Goal: Task Accomplishment & Management: Manage account settings

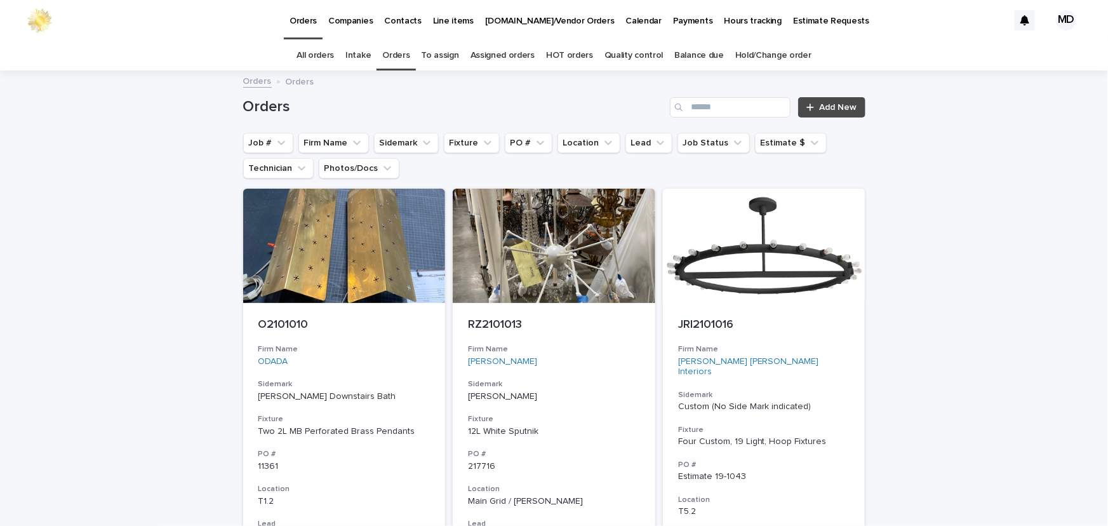
click at [681, 145] on button "Job Status" at bounding box center [714, 143] width 72 height 20
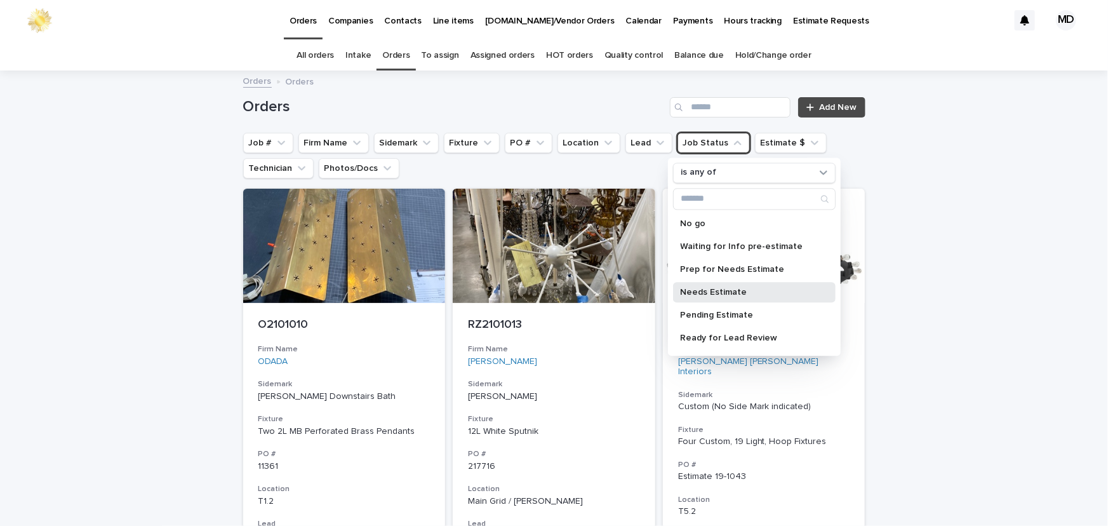
click at [716, 291] on p "Needs Estimate" at bounding box center [748, 292] width 135 height 9
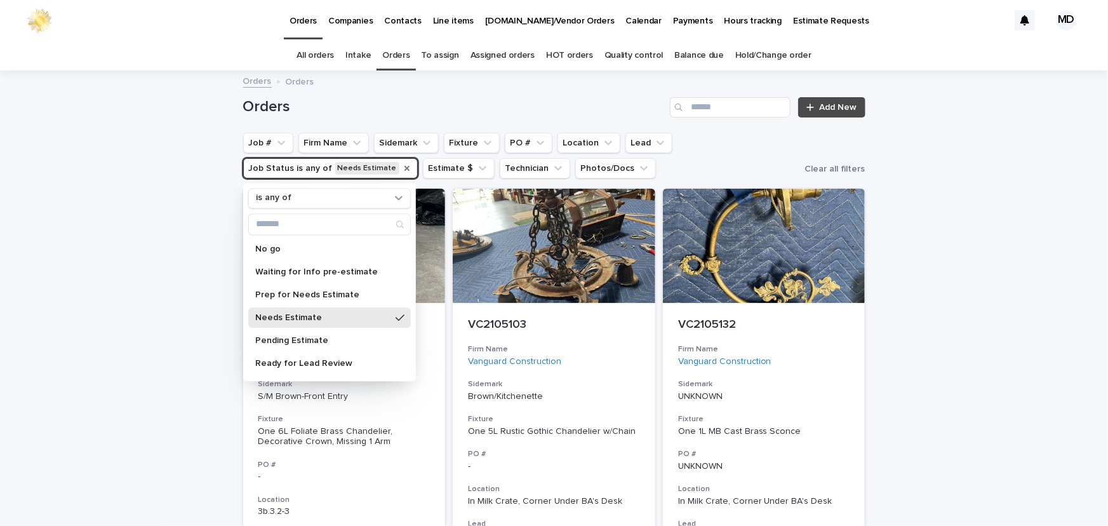
click at [402, 166] on icon "Job Status" at bounding box center [407, 168] width 10 height 10
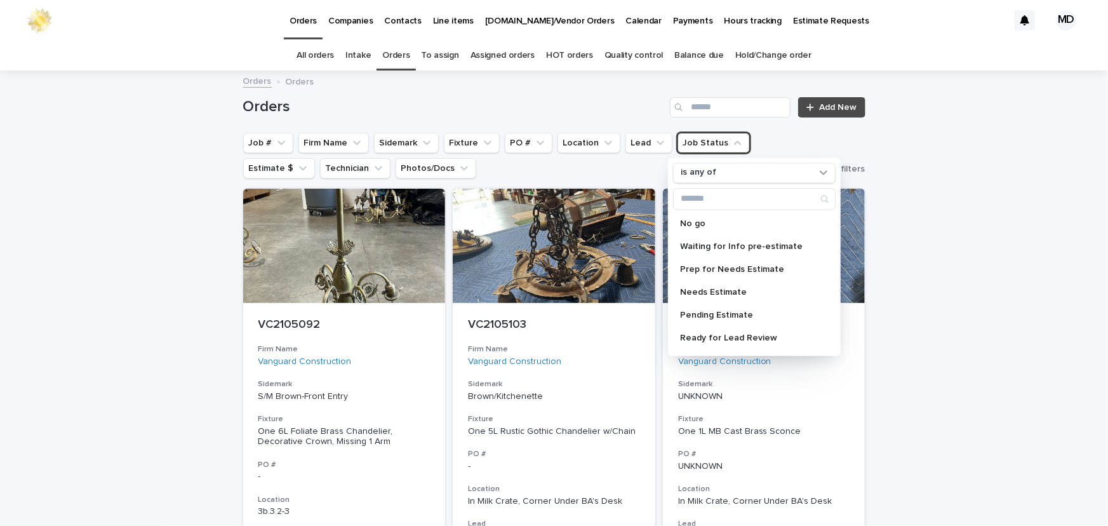
click at [414, 102] on h1 "Orders" at bounding box center [454, 107] width 422 height 18
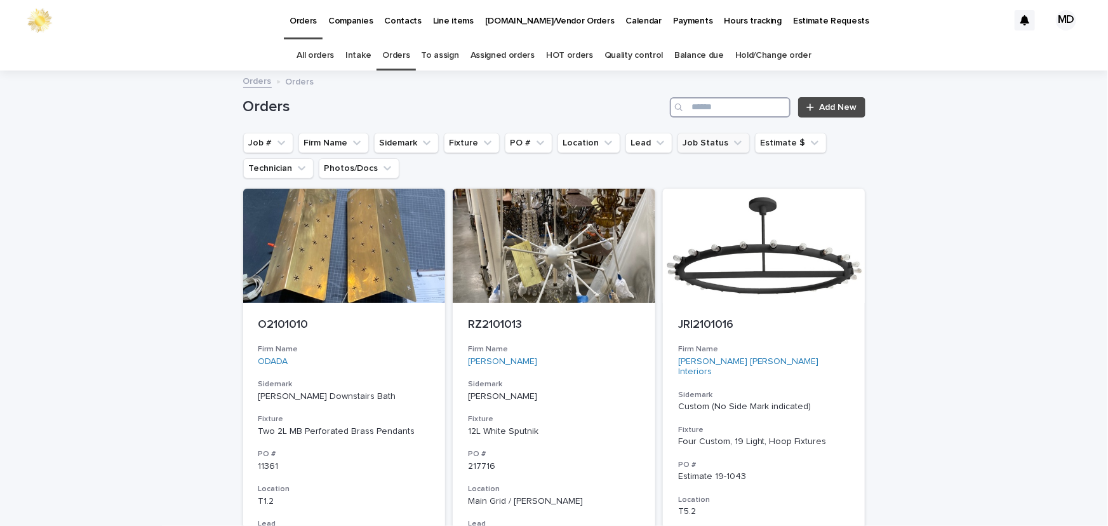
click at [698, 105] on input "Search" at bounding box center [730, 107] width 121 height 20
click at [322, 133] on button "Firm Name" at bounding box center [333, 143] width 70 height 20
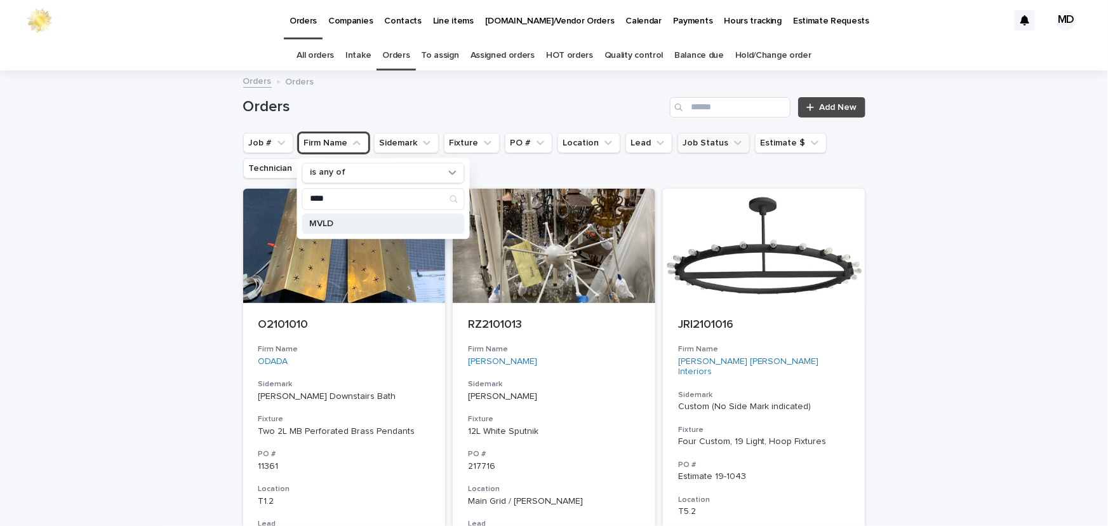
type input "****"
drag, startPoint x: 320, startPoint y: 227, endPoint x: 399, endPoint y: 138, distance: 118.8
click at [321, 227] on p "MVLD" at bounding box center [376, 223] width 135 height 9
click at [436, 108] on h1 "Orders" at bounding box center [454, 107] width 422 height 18
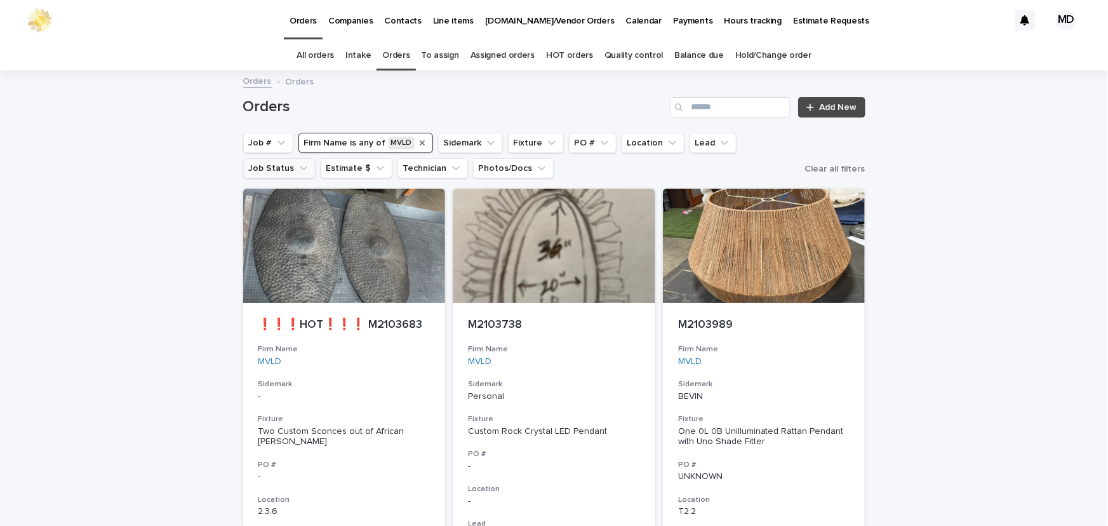
click at [420, 141] on icon "Firm Name" at bounding box center [422, 142] width 5 height 5
click at [326, 139] on button "Firm Name" at bounding box center [333, 143] width 70 height 20
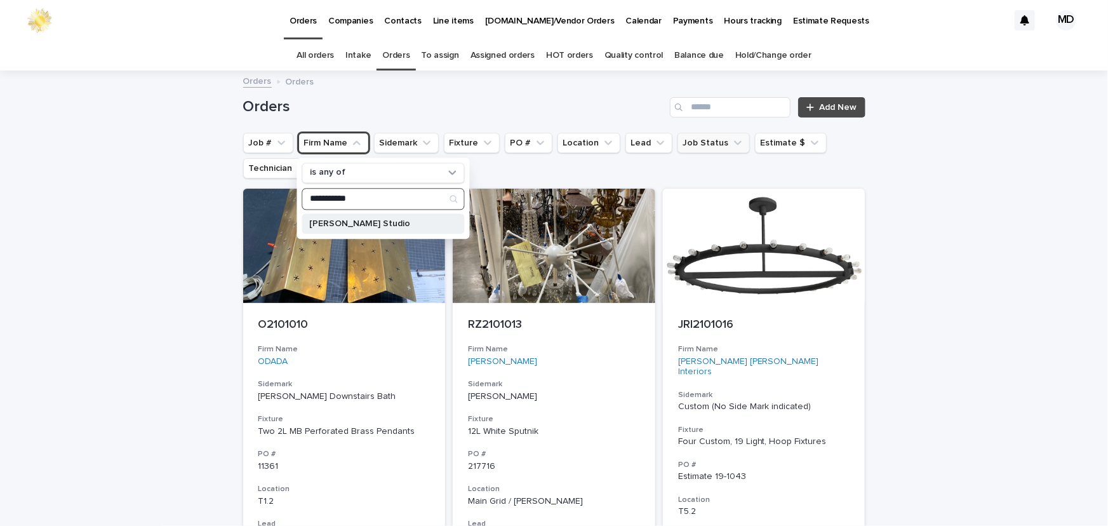
type input "**********"
click at [344, 221] on p "[PERSON_NAME] Studio" at bounding box center [376, 223] width 135 height 9
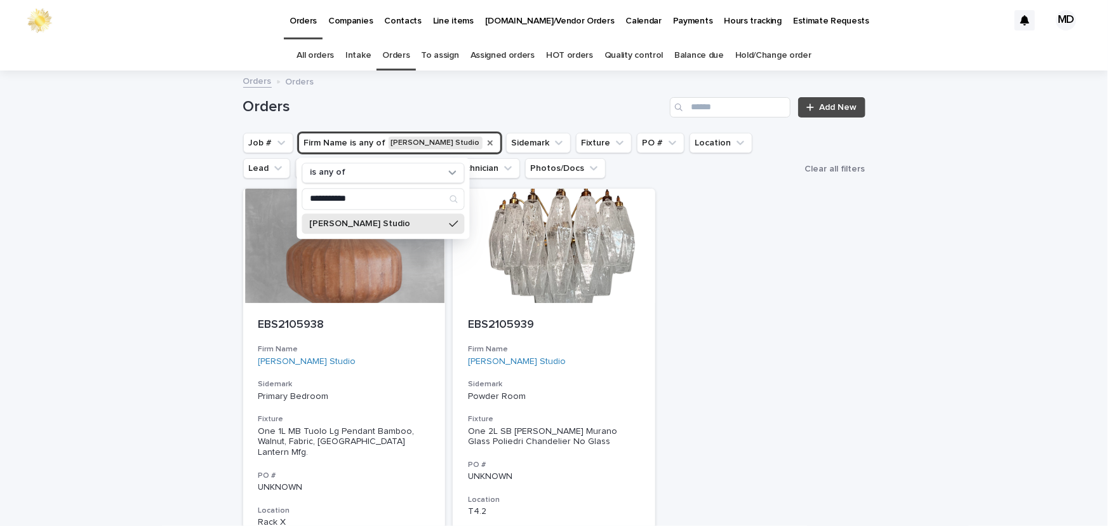
click at [1013, 245] on div "**********" at bounding box center [554, 430] width 1108 height 716
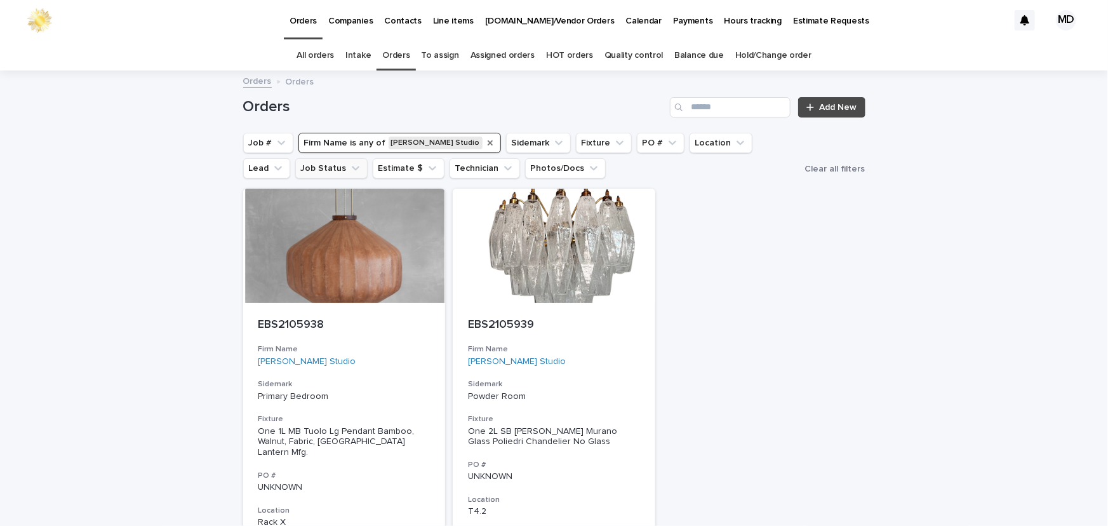
click at [488, 145] on icon "Firm Name" at bounding box center [490, 142] width 5 height 5
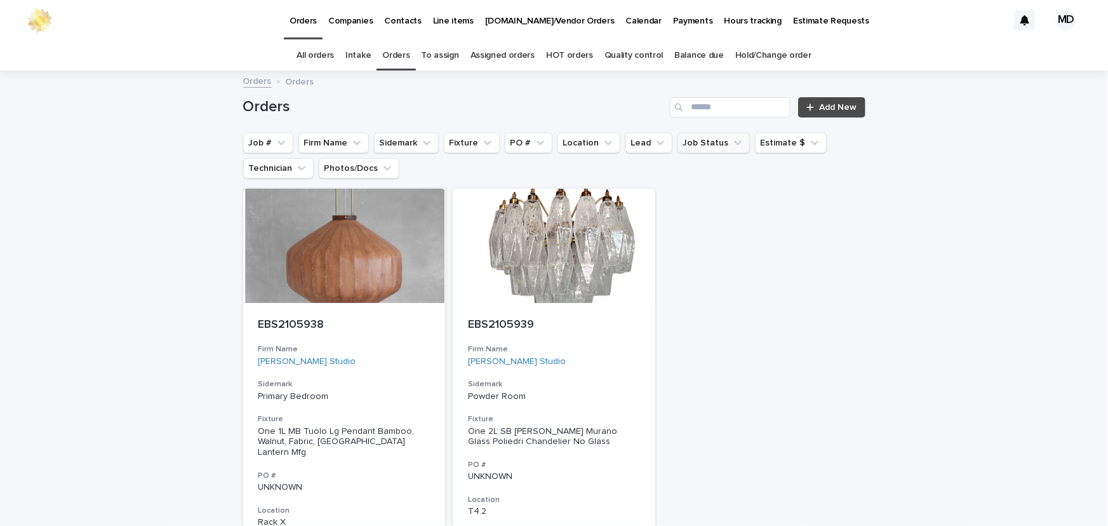
click at [338, 138] on button "Firm Name" at bounding box center [333, 143] width 70 height 20
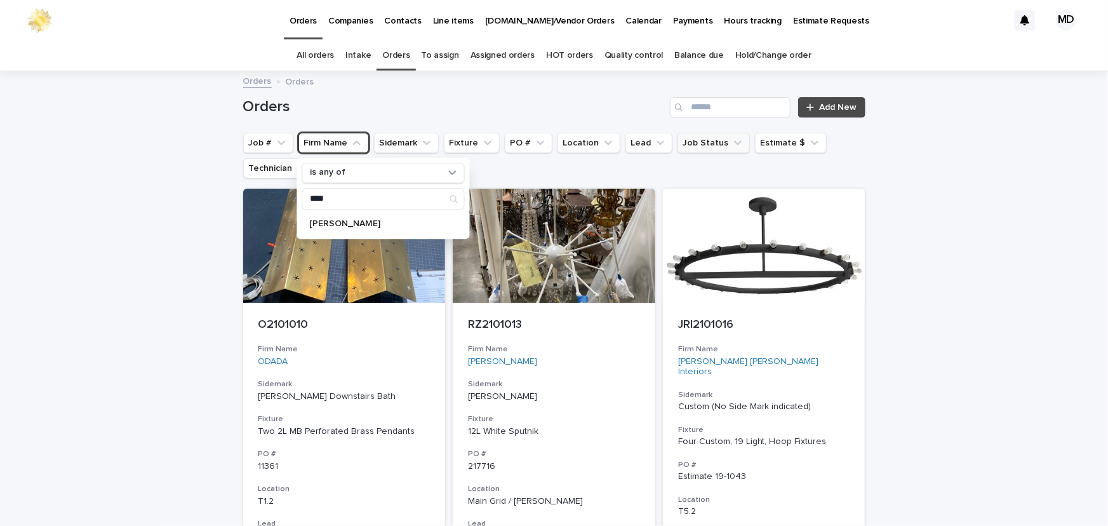
type input "****"
click at [340, 224] on p "[PERSON_NAME]" at bounding box center [376, 223] width 135 height 9
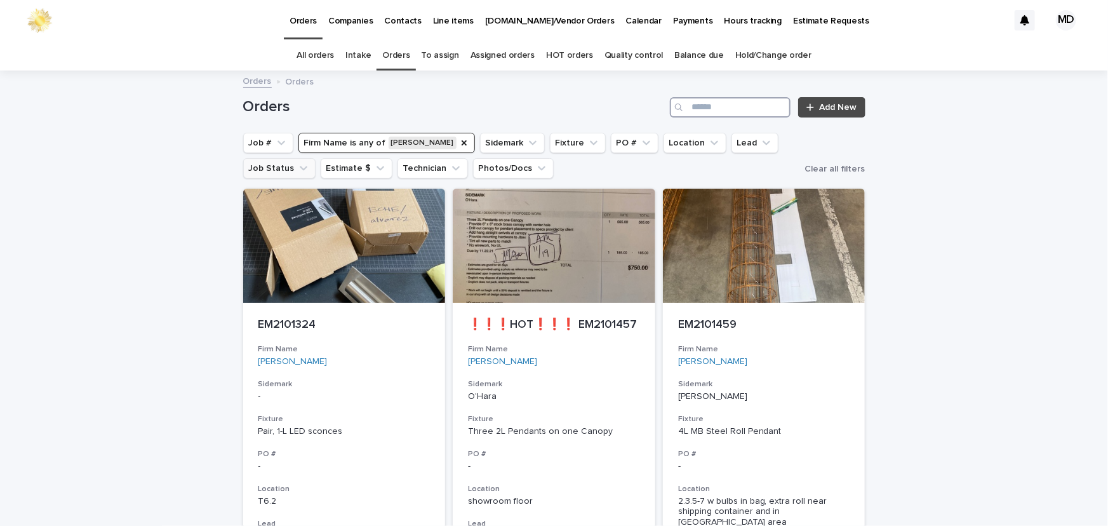
click at [730, 117] on input "Search" at bounding box center [730, 107] width 121 height 20
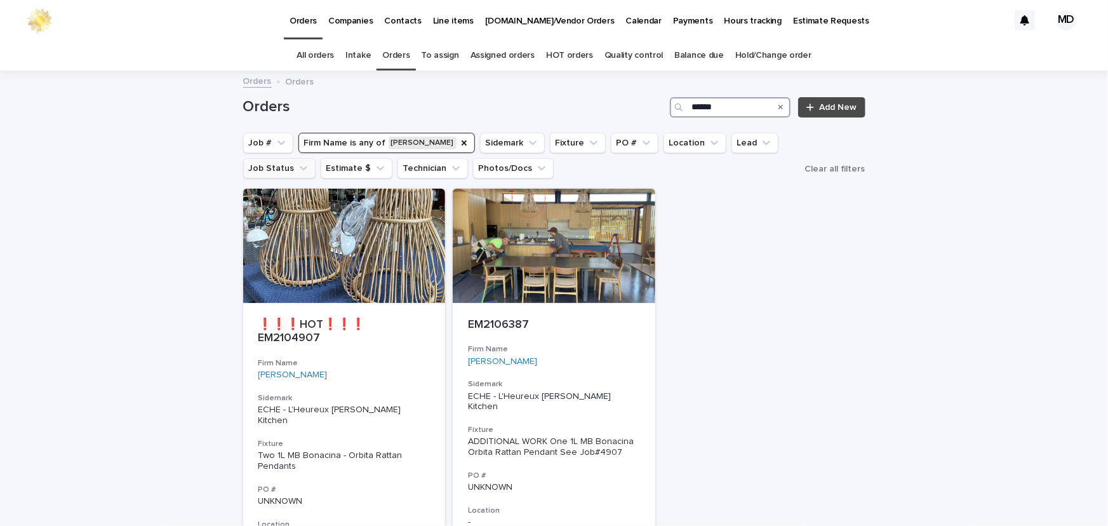
type input "******"
click at [603, 221] on div at bounding box center [554, 246] width 203 height 114
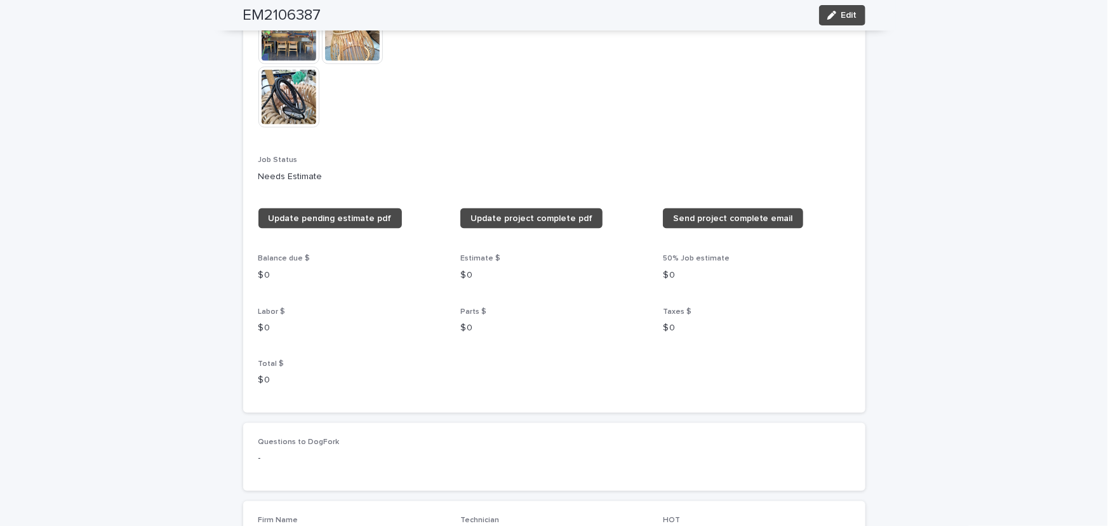
scroll to position [692, 0]
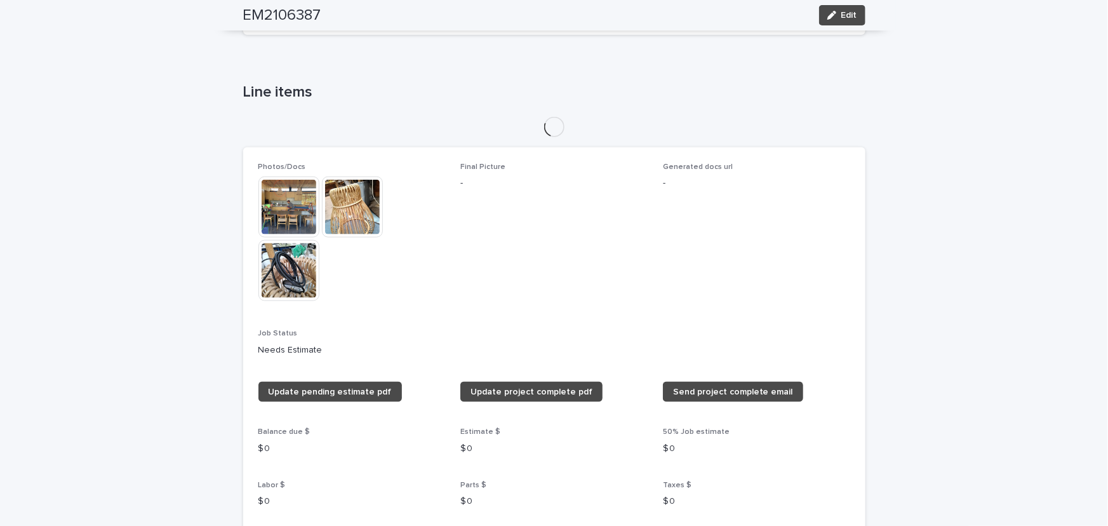
click at [293, 203] on img at bounding box center [288, 207] width 61 height 61
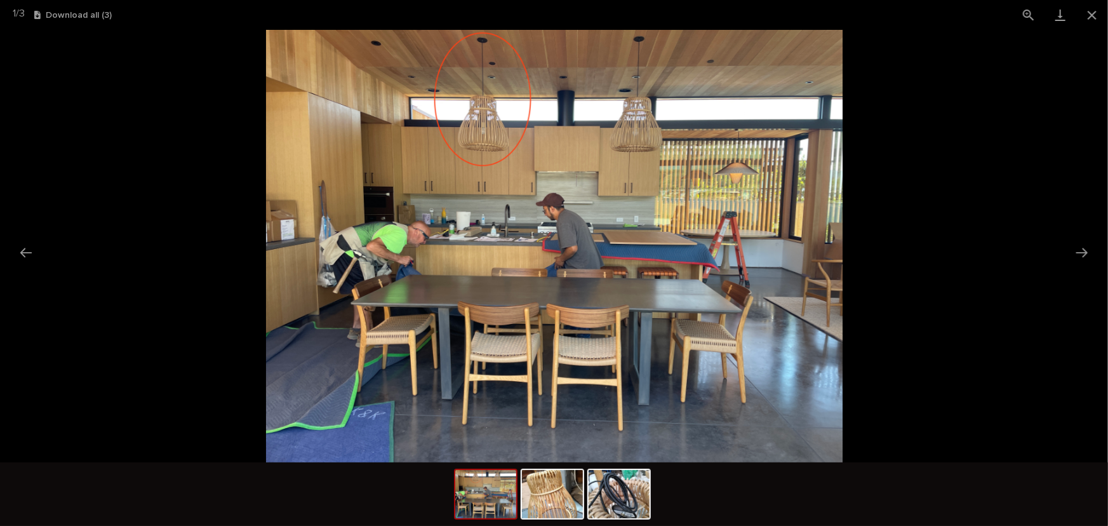
scroll to position [724, 0]
click at [1078, 17] on button "Close gallery" at bounding box center [1092, 15] width 32 height 30
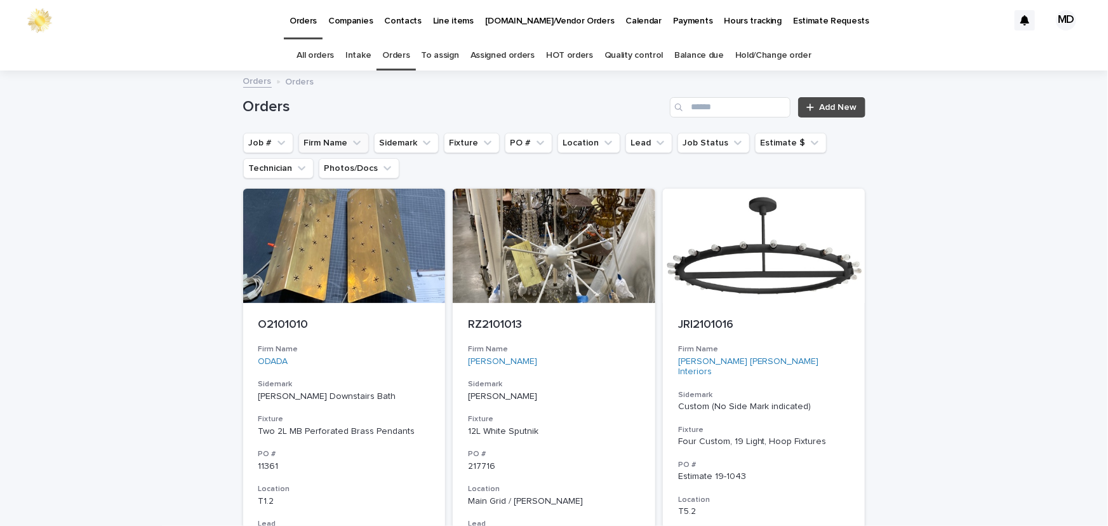
click at [299, 145] on button "Firm Name" at bounding box center [333, 143] width 70 height 20
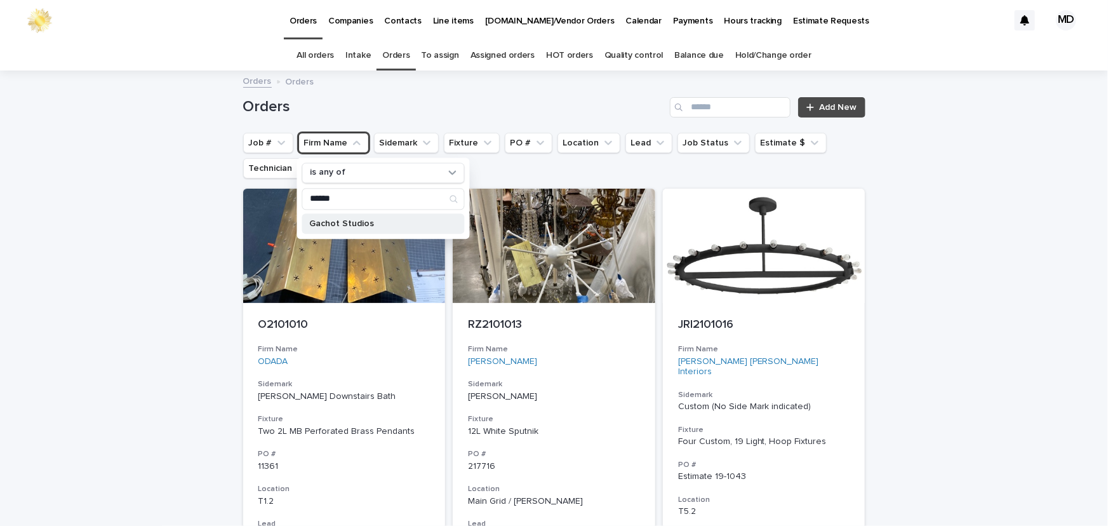
type input "******"
click at [335, 221] on p "Gachot Studios" at bounding box center [376, 223] width 135 height 9
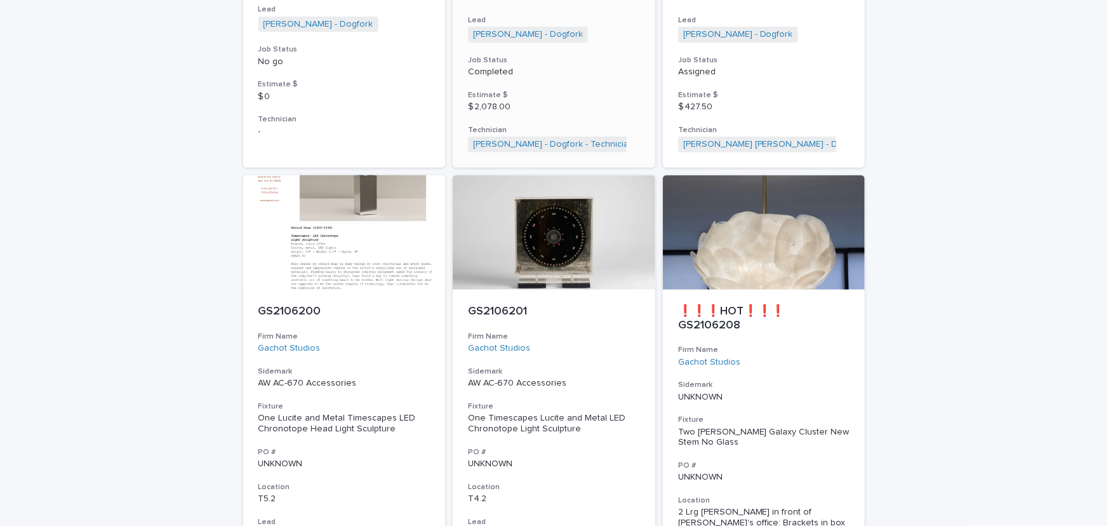
scroll to position [2309, 0]
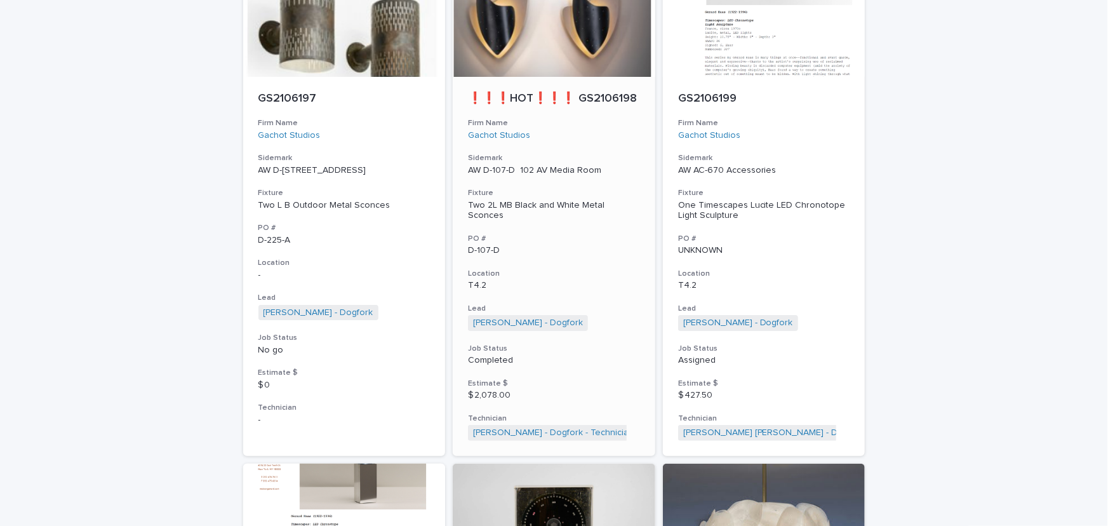
click at [527, 165] on p "AW D-107-D 102 AV Media Room" at bounding box center [554, 170] width 172 height 11
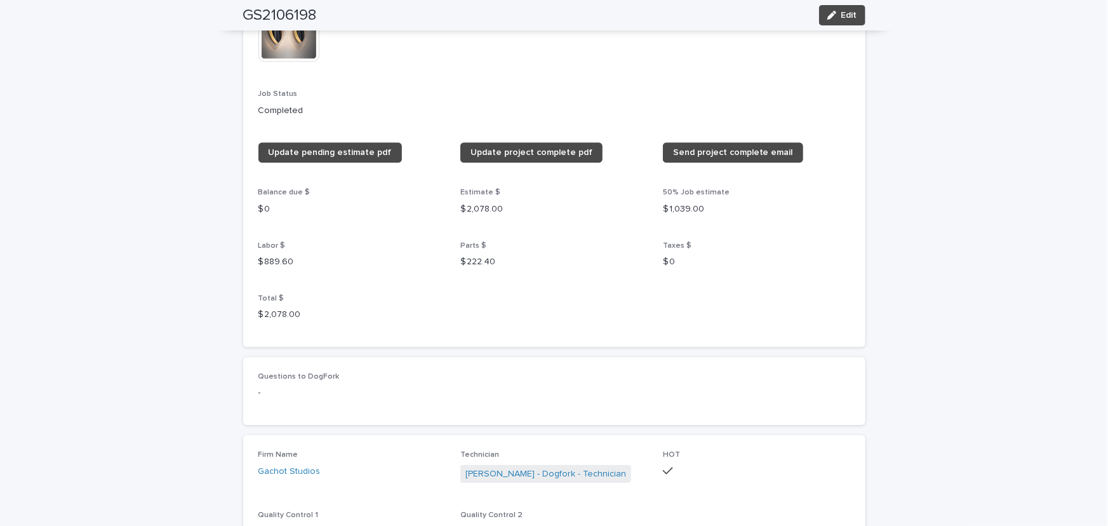
scroll to position [1616, 0]
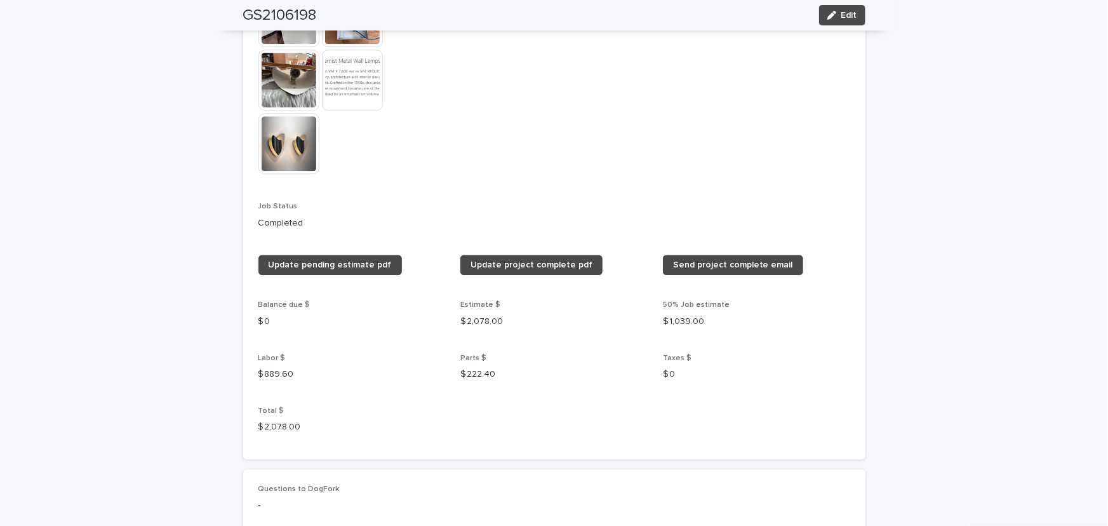
drag, startPoint x: 854, startPoint y: 9, endPoint x: 467, endPoint y: 236, distance: 448.3
click at [841, 14] on button "Edit" at bounding box center [842, 15] width 46 height 20
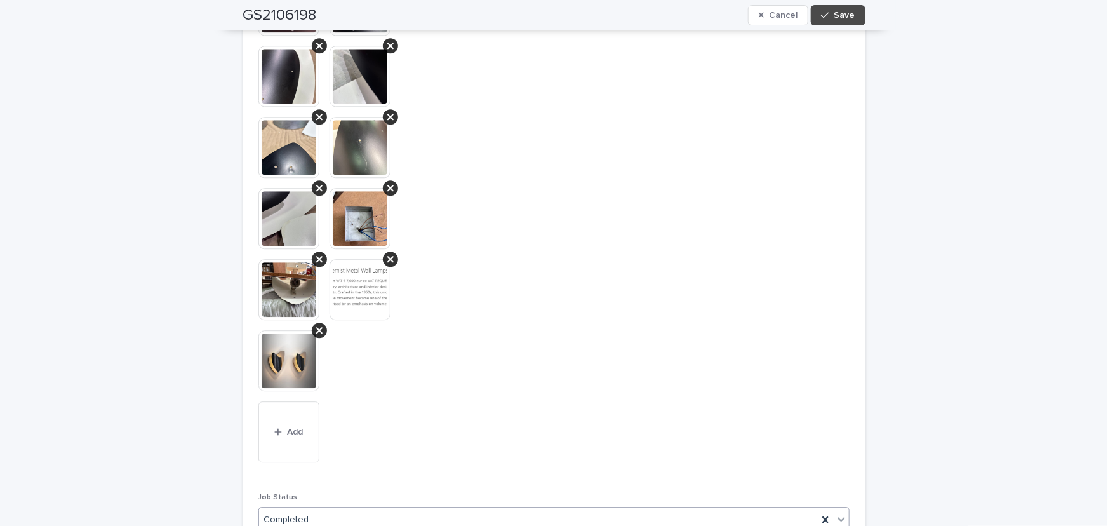
click at [841, 513] on icon at bounding box center [841, 518] width 13 height 13
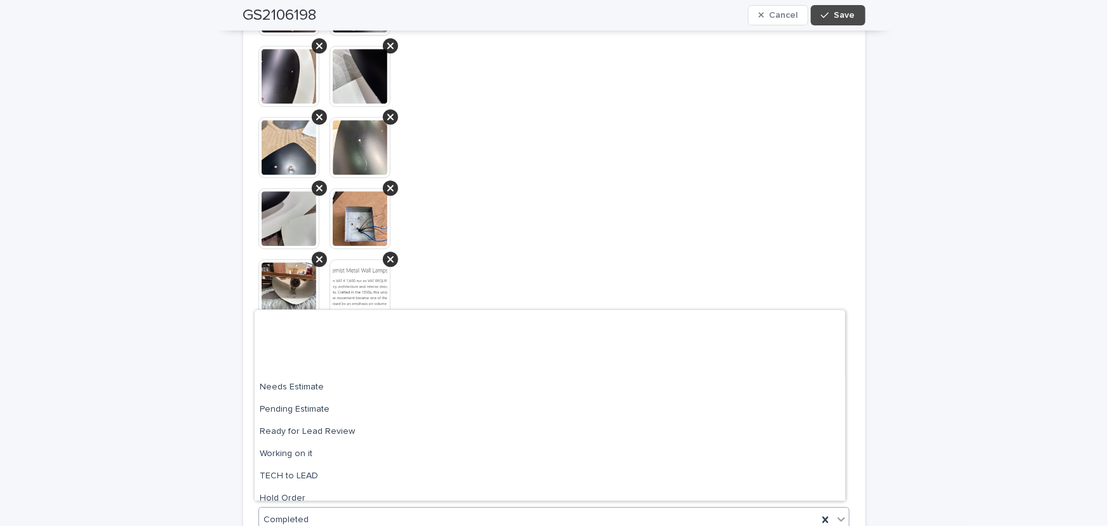
scroll to position [121, 0]
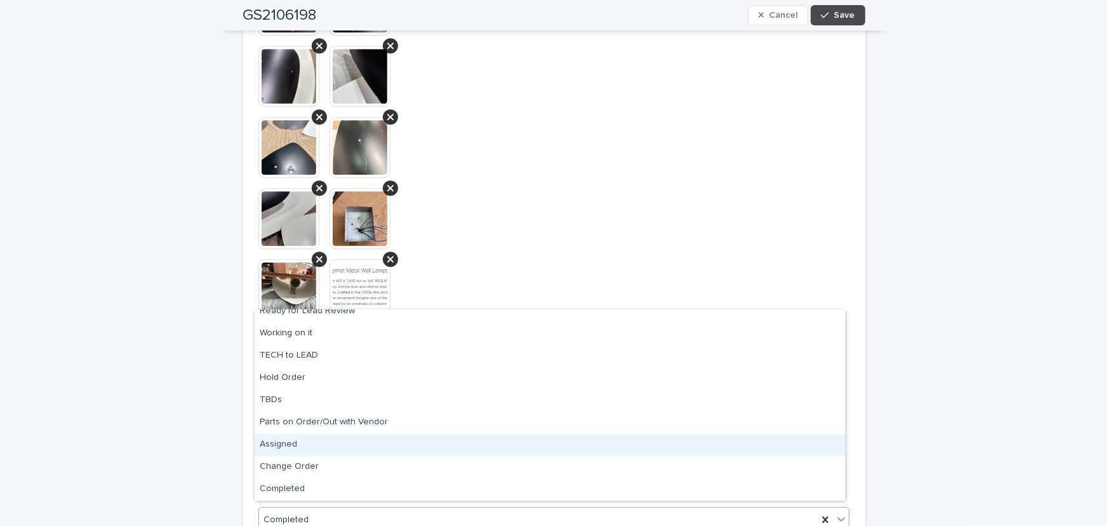
click at [284, 439] on div "Assigned" at bounding box center [550, 445] width 591 height 22
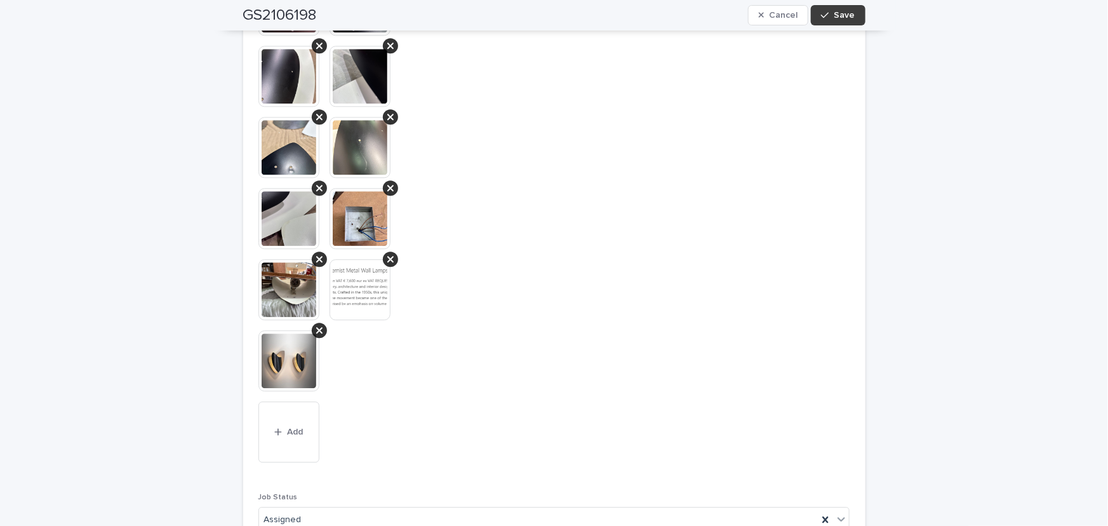
click at [841, 15] on span "Save" at bounding box center [844, 15] width 21 height 9
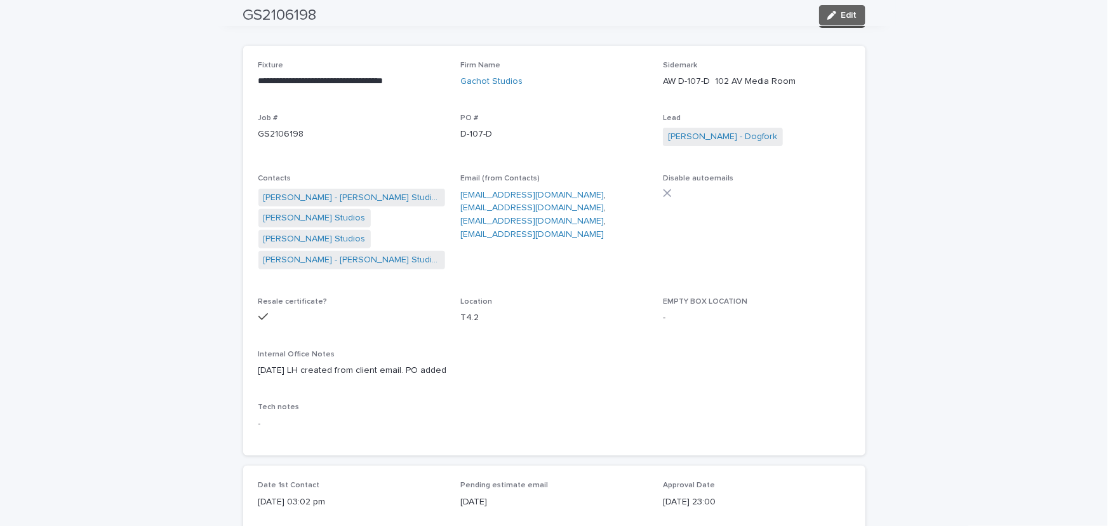
scroll to position [0, 0]
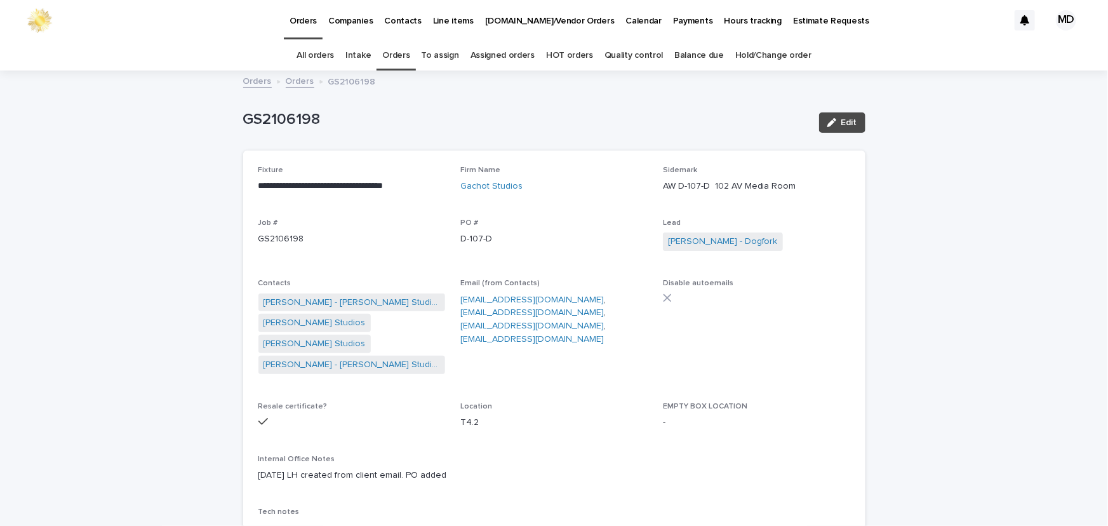
click at [392, 55] on link "Orders" at bounding box center [395, 56] width 27 height 30
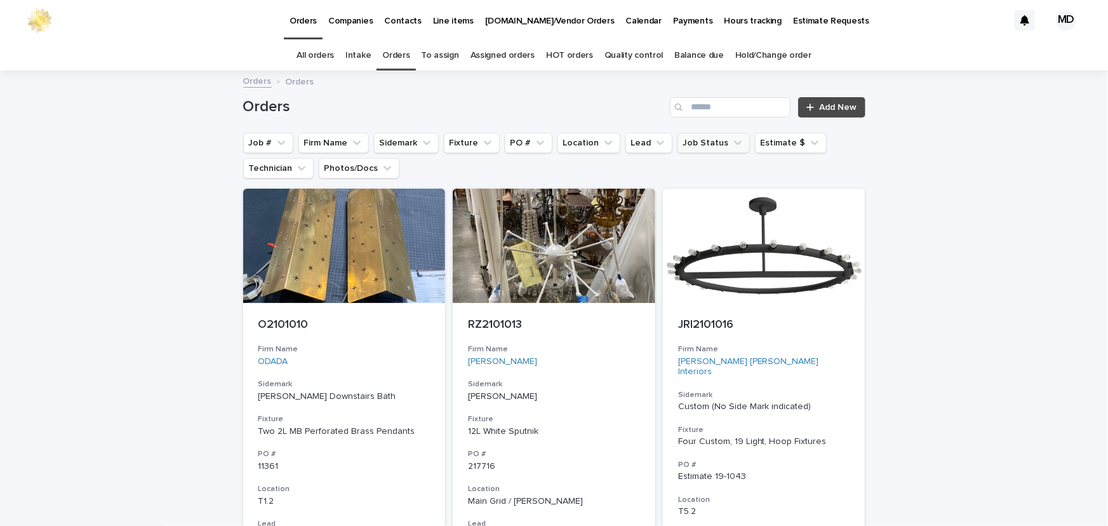
click at [695, 144] on button "Job Status" at bounding box center [714, 143] width 72 height 20
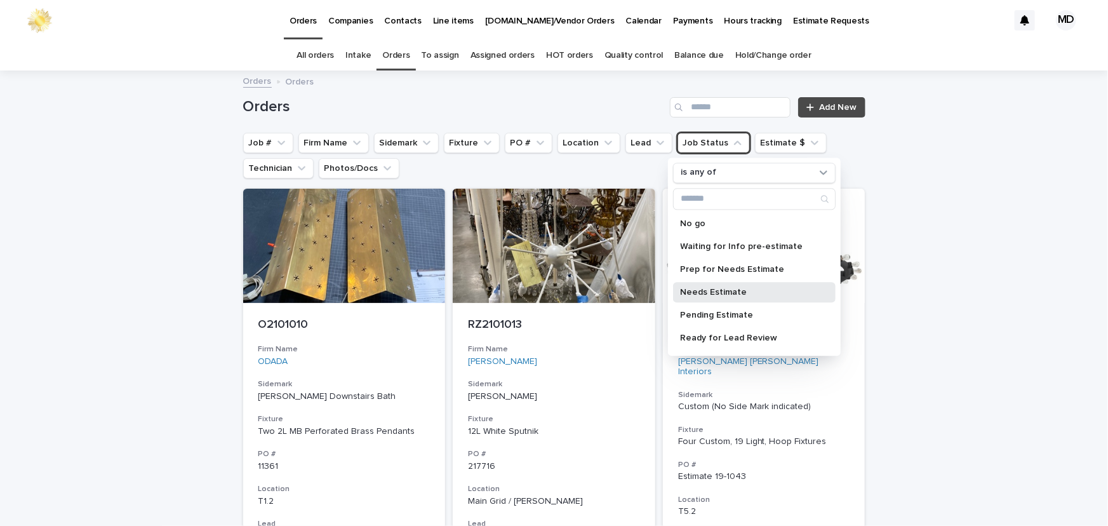
click at [717, 291] on p "Needs Estimate" at bounding box center [748, 292] width 135 height 9
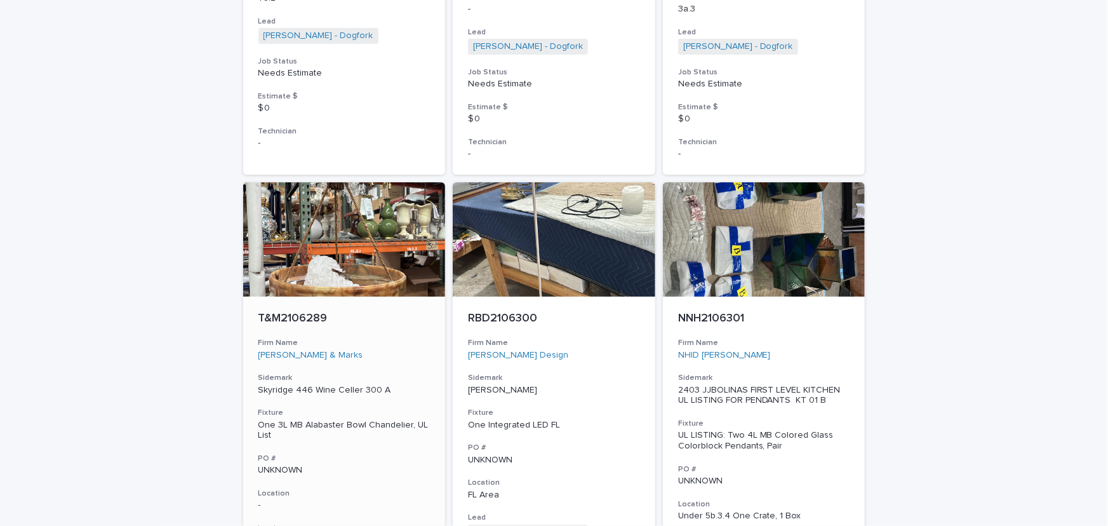
scroll to position [3752, 0]
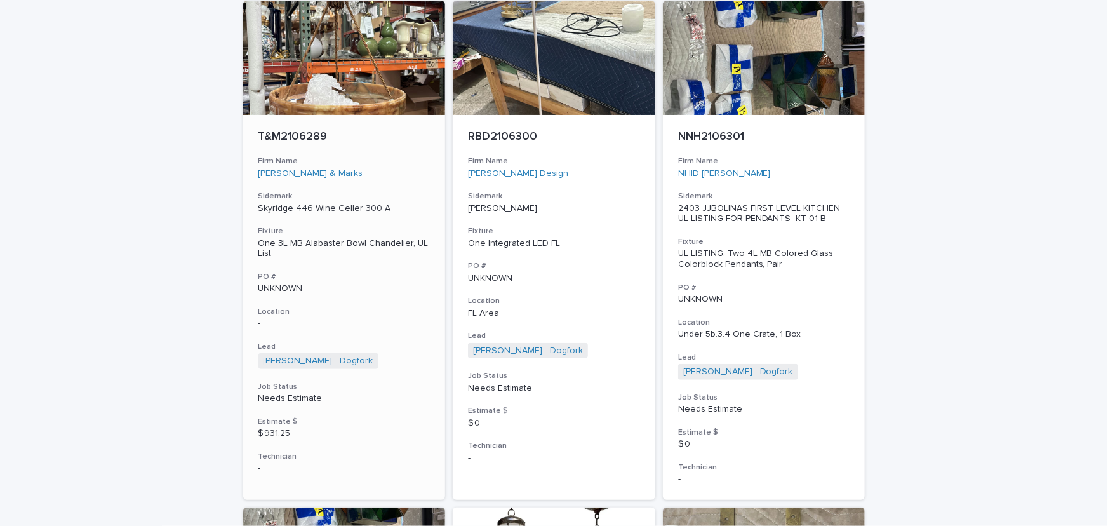
click at [362, 238] on div "One 3L MB Alabaster Bowl Chandelier, UL List" at bounding box center [344, 249] width 172 height 22
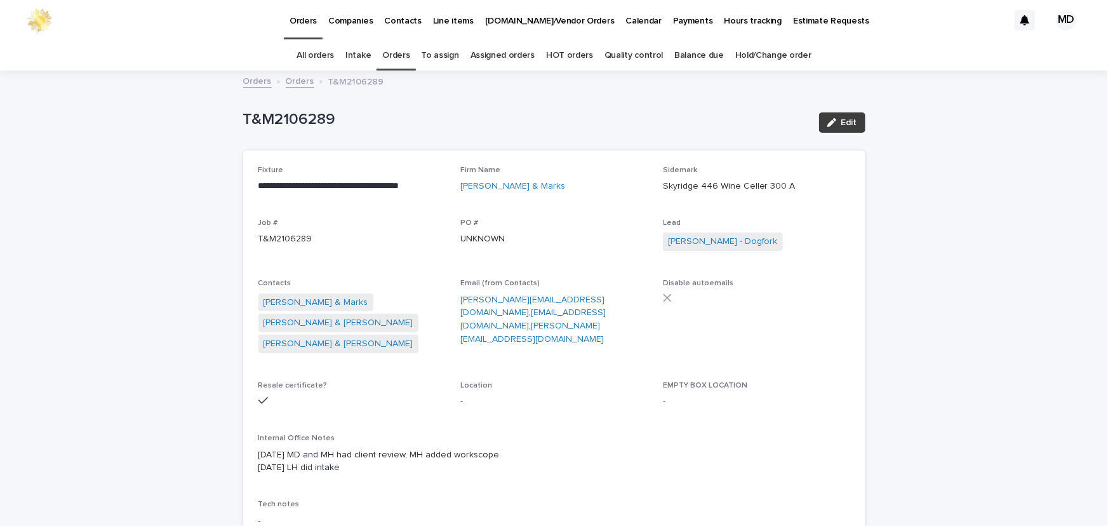
click at [848, 122] on span "Edit" at bounding box center [849, 122] width 16 height 9
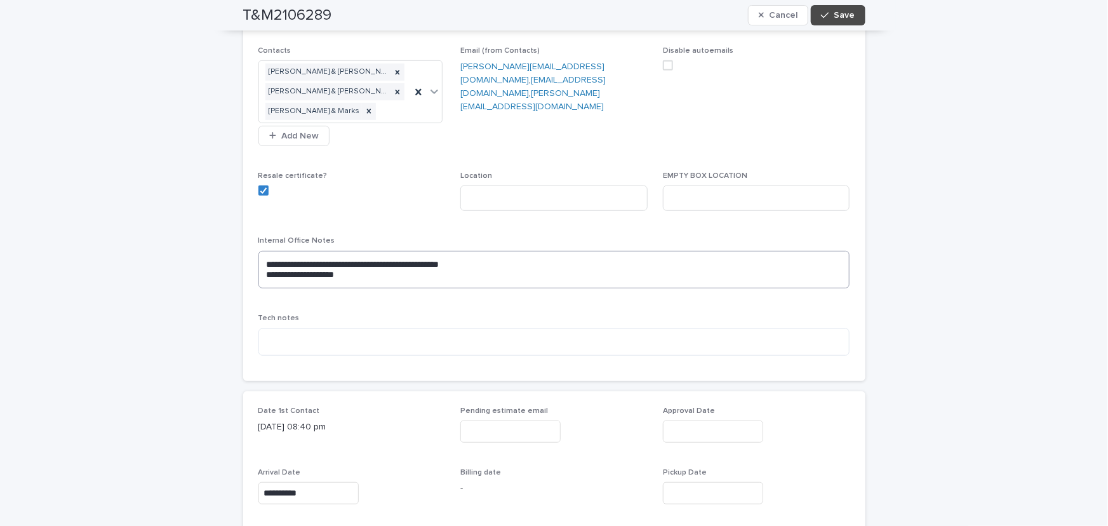
scroll to position [115, 0]
